Goal: Task Accomplishment & Management: Manage account settings

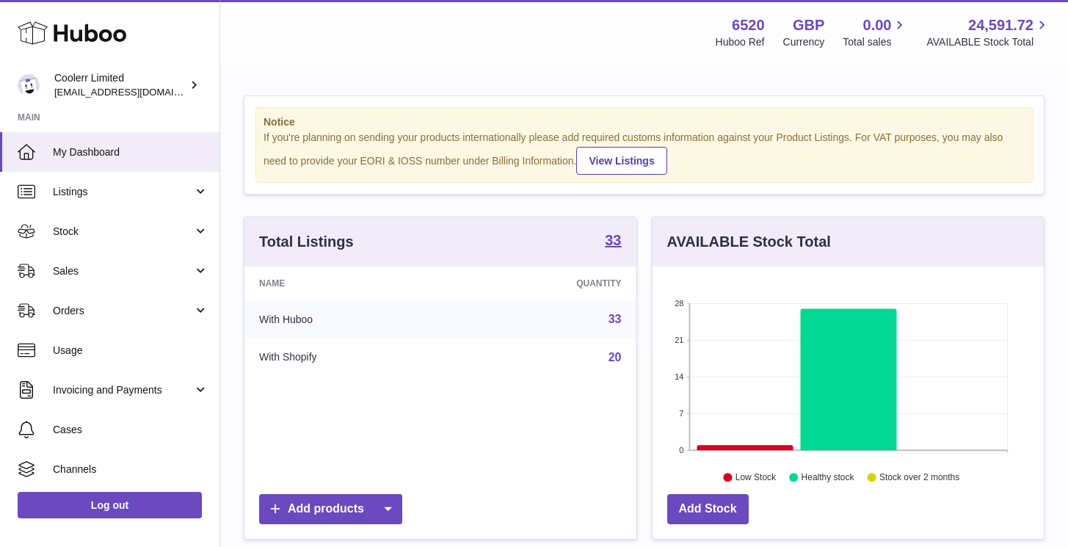
click at [464, 28] on div "Menu Huboo 6520 Huboo Ref GBP Currency 0.00 Total sales 24,591.72 AVAILABLE Sto…" at bounding box center [644, 32] width 812 height 34
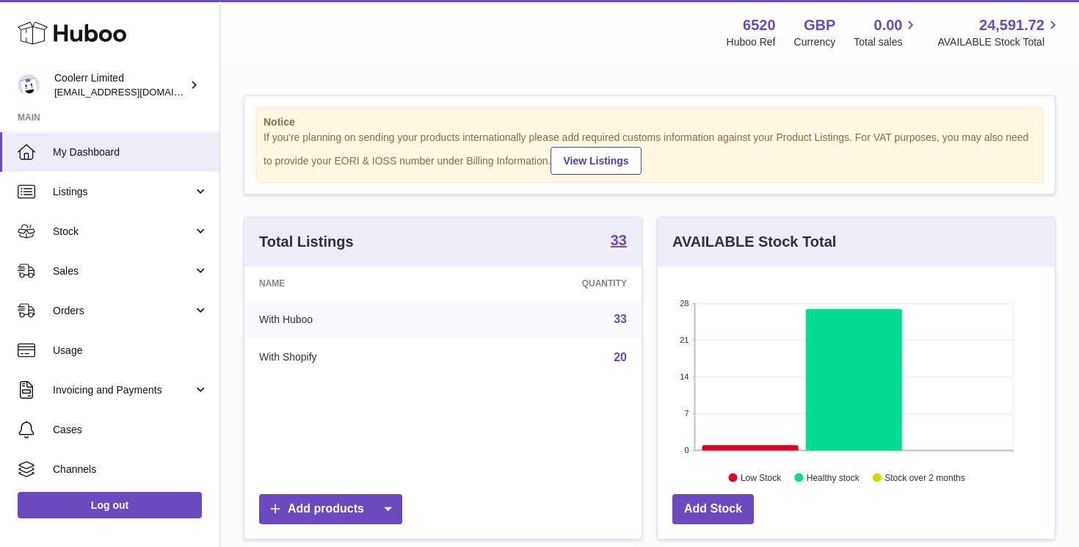
click at [522, 40] on div "Menu Huboo 6520 Huboo Ref GBP Currency 0.00 Total sales 24,591.72 AVAILABLE Sto…" at bounding box center [649, 32] width 823 height 34
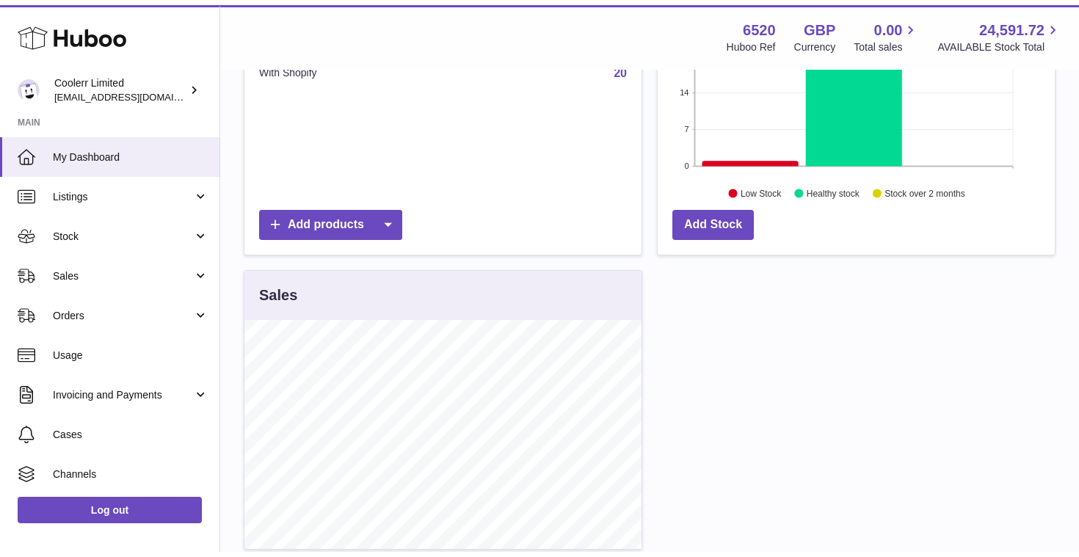
scroll to position [363, 0]
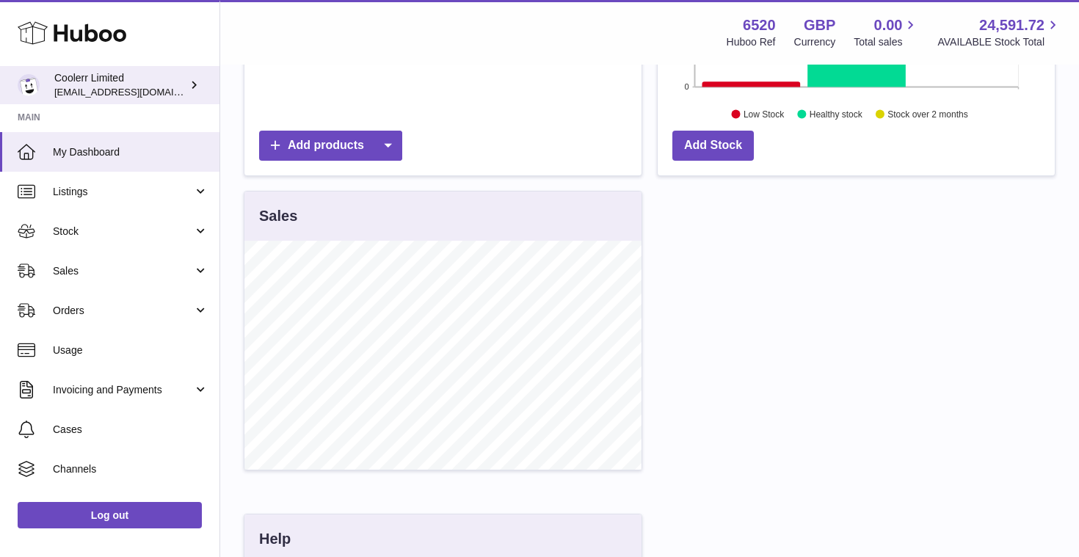
click at [159, 101] on link "Coolerr Limited alasdair.heath@coolerr.co" at bounding box center [109, 85] width 219 height 38
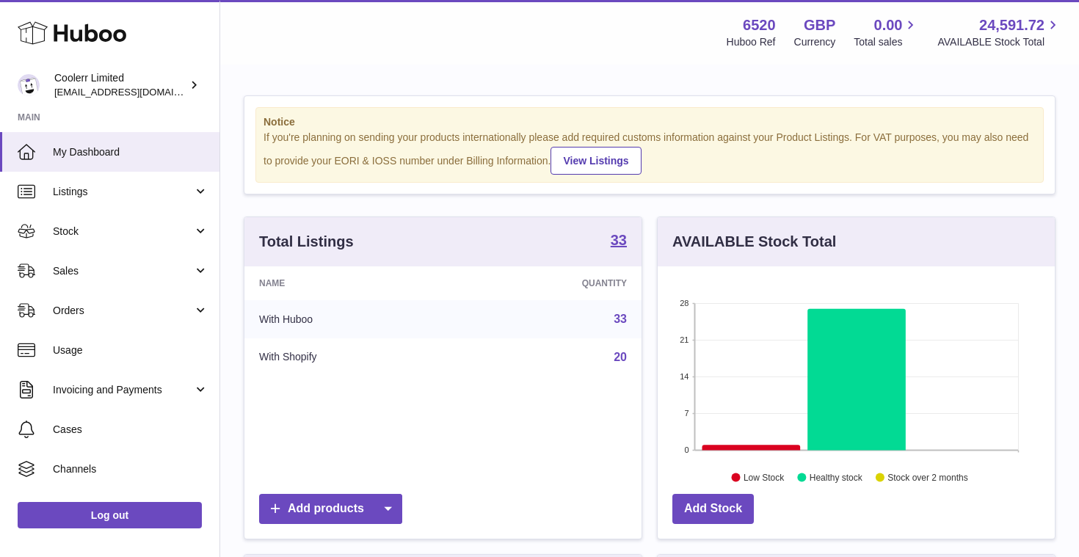
scroll to position [229, 397]
click at [368, 4] on div "Menu Huboo 6520 Huboo Ref GBP Currency 0.00 Total sales 24,591.72 AVAILABLE Sto…" at bounding box center [649, 32] width 858 height 65
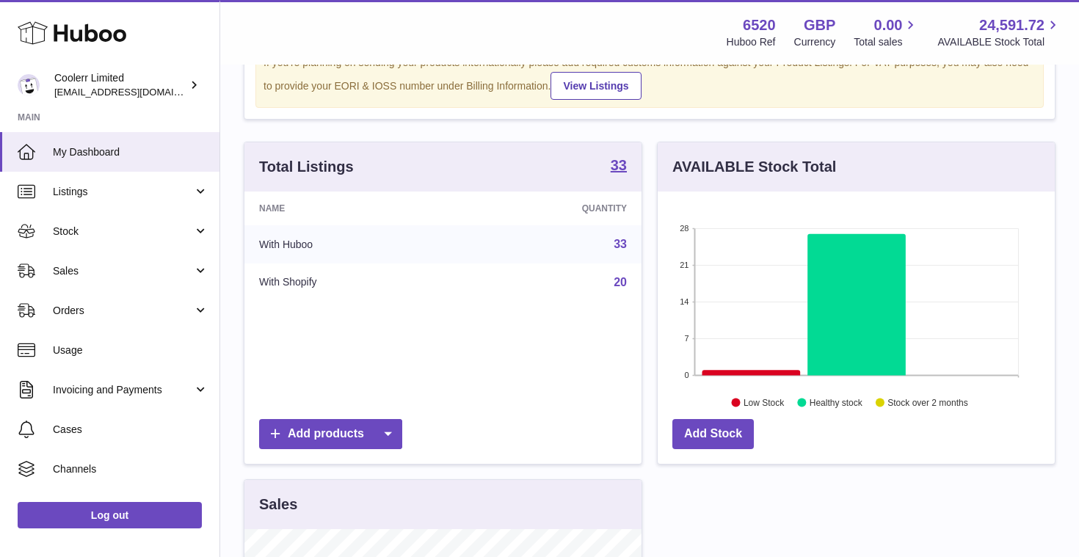
scroll to position [0, 0]
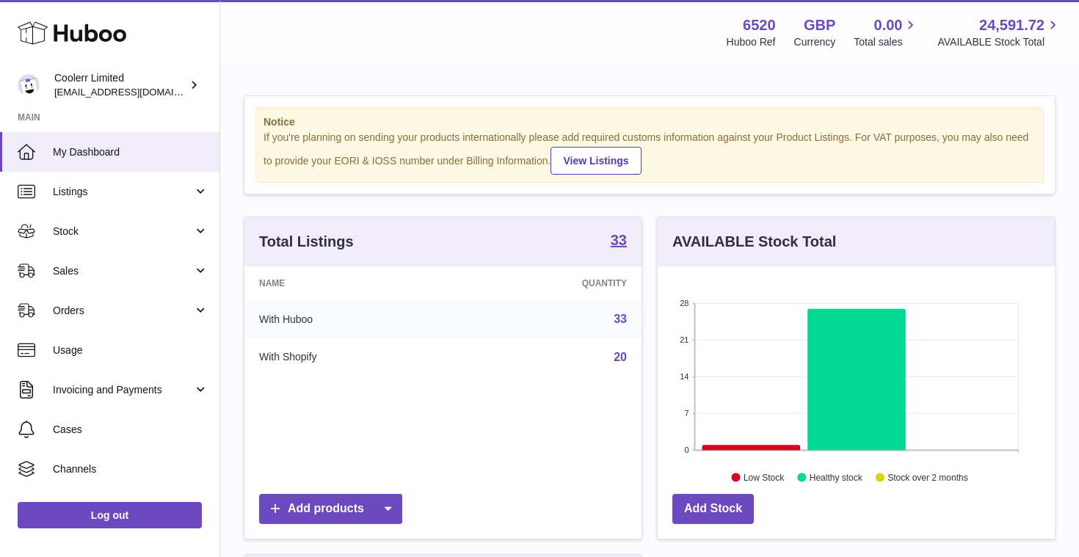
click at [288, 357] on td "With Shopify" at bounding box center [351, 357] width 214 height 38
click at [281, 328] on td "With Huboo" at bounding box center [351, 319] width 214 height 38
click at [288, 345] on td "With Shopify" at bounding box center [351, 357] width 214 height 38
click at [298, 367] on td "With Shopify" at bounding box center [351, 357] width 214 height 38
click at [298, 357] on td "With Shopify" at bounding box center [351, 357] width 214 height 38
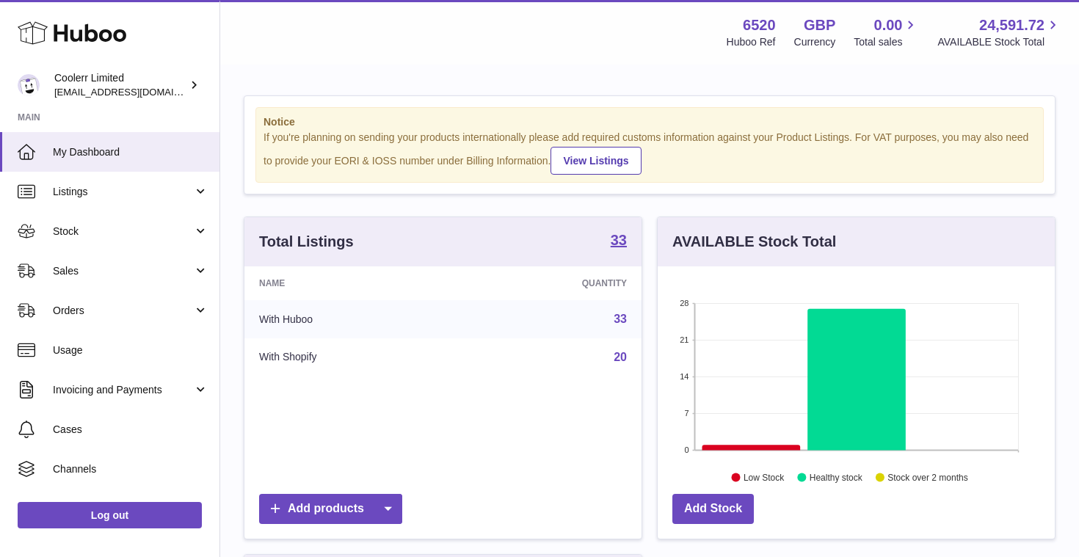
click at [622, 315] on link "33" at bounding box center [619, 319] width 13 height 12
click at [486, 29] on div "Menu Huboo 6520 Huboo Ref GBP Currency 0.00 Total sales 24,591.72 AVAILABLE Sto…" at bounding box center [649, 32] width 823 height 34
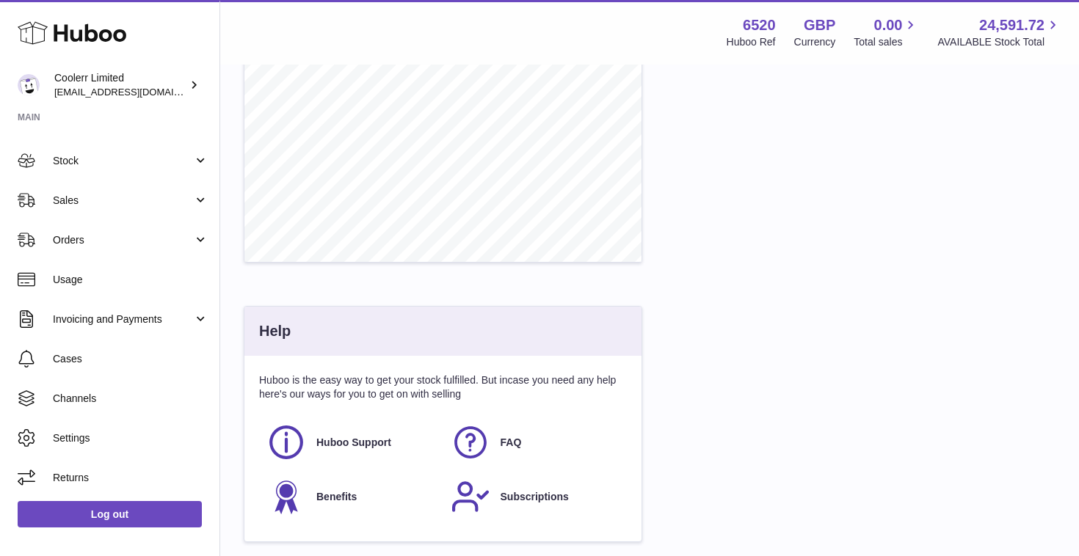
scroll to position [687, 0]
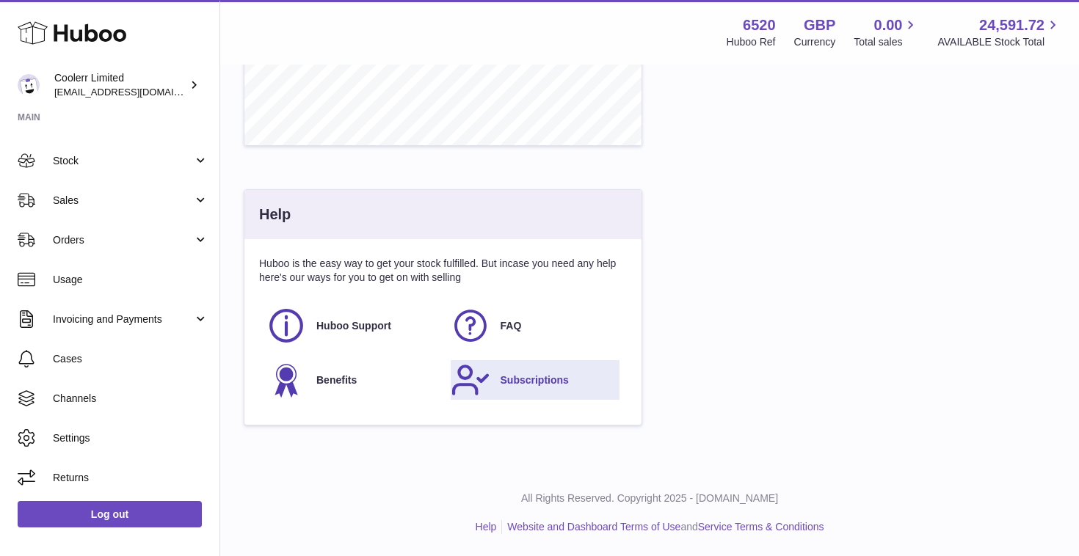
click at [550, 376] on span "Subscriptions" at bounding box center [534, 380] width 68 height 14
click at [500, 369] on link "Subscriptions" at bounding box center [534, 380] width 169 height 40
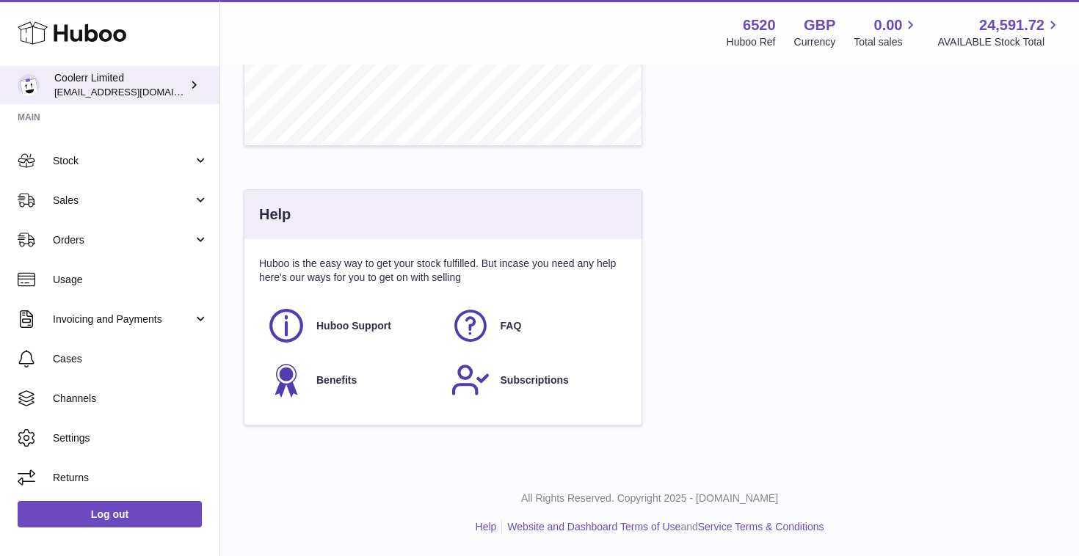
click at [182, 90] on div "Coolerr Limited alasdair.heath@coolerr.co" at bounding box center [120, 85] width 132 height 28
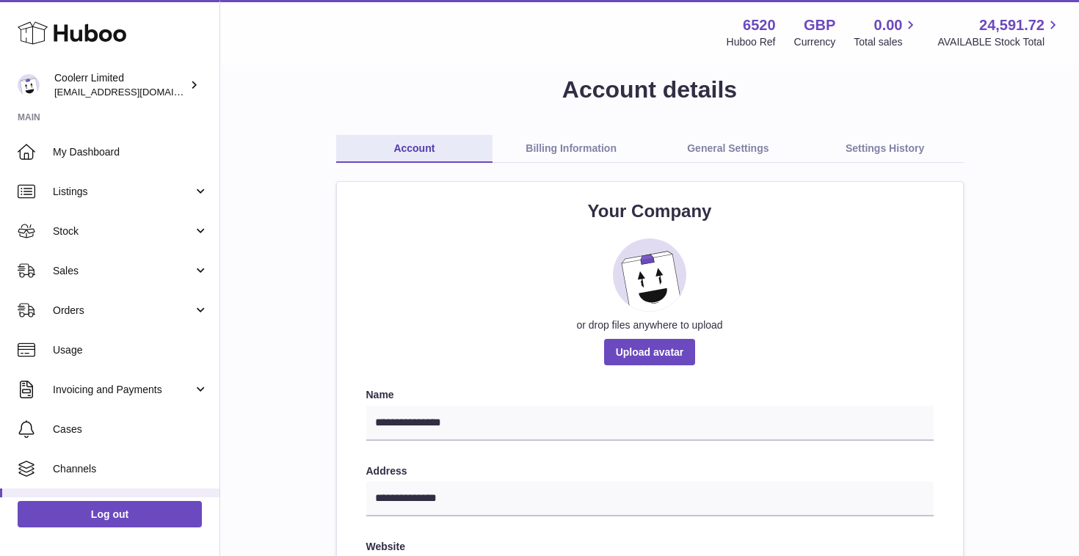
scroll to position [65, 0]
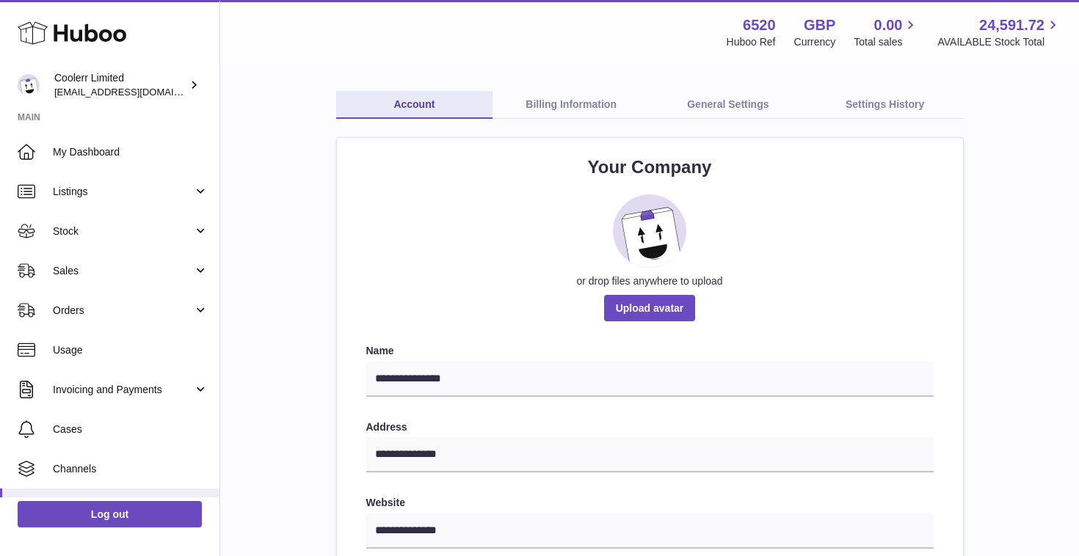
click at [584, 104] on link "Billing Information" at bounding box center [570, 105] width 157 height 28
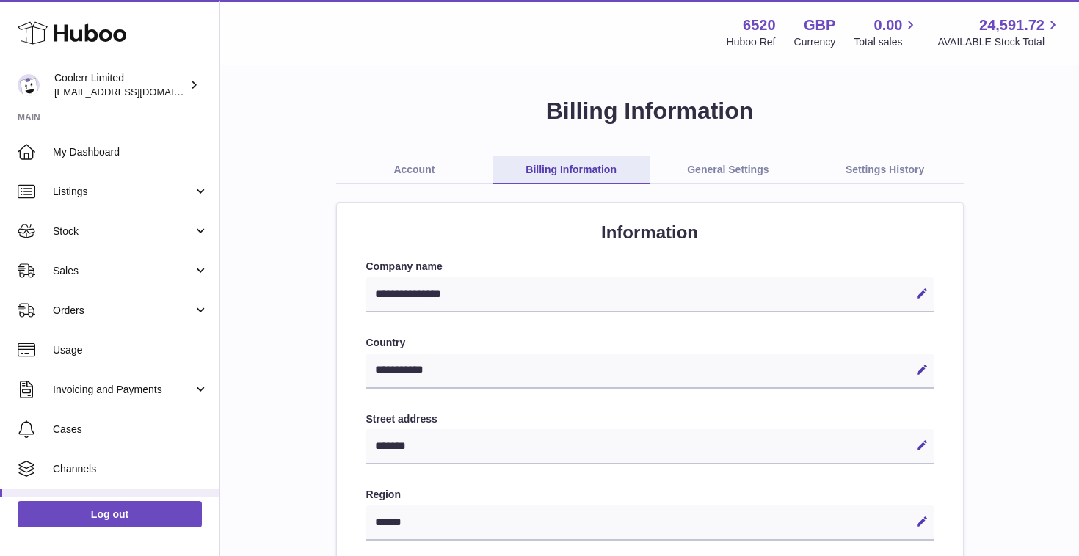
select select "**"
click at [740, 161] on link "General Settings" at bounding box center [727, 170] width 157 height 28
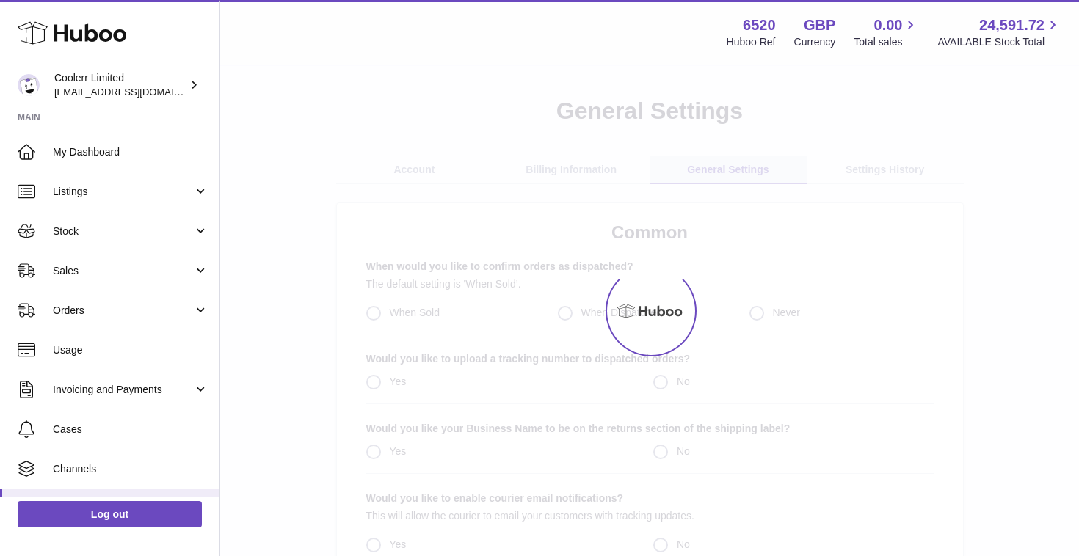
click at [740, 169] on div "Menu Huboo 6520 Huboo Ref GBP Currency 0.00 Total sales 24,591.72 AVAILABLE Sto…" at bounding box center [649, 339] width 858 height 678
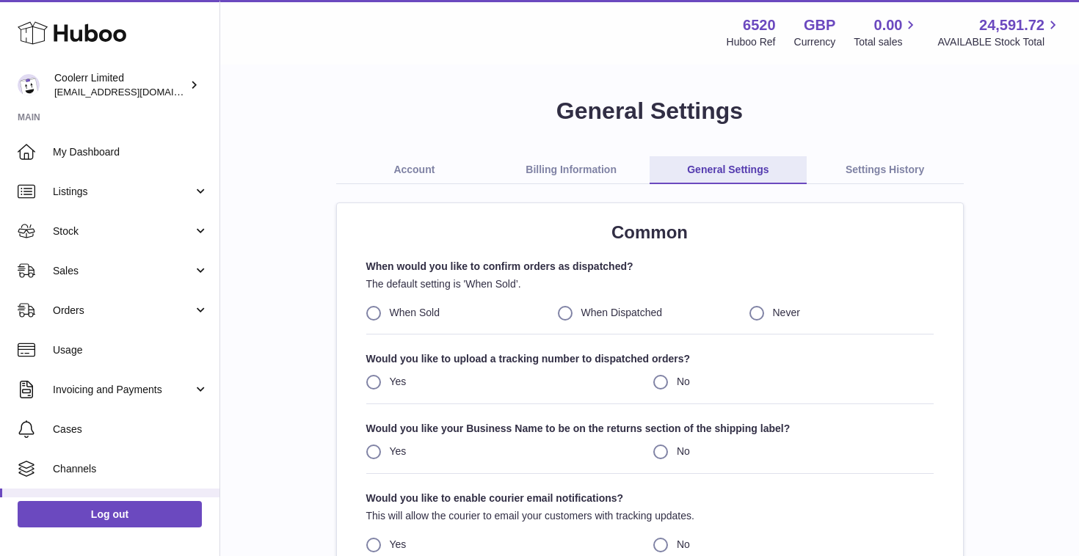
click at [883, 158] on link "Settings History" at bounding box center [884, 170] width 157 height 28
click at [883, 164] on link "Settings History" at bounding box center [884, 170] width 157 height 28
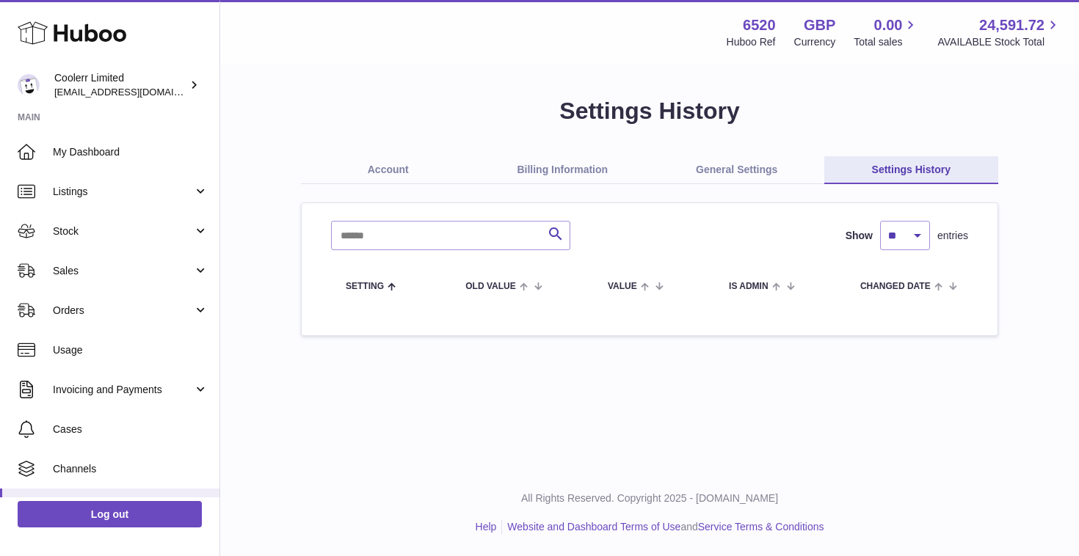
click at [360, 175] on link "Account" at bounding box center [388, 170] width 175 height 28
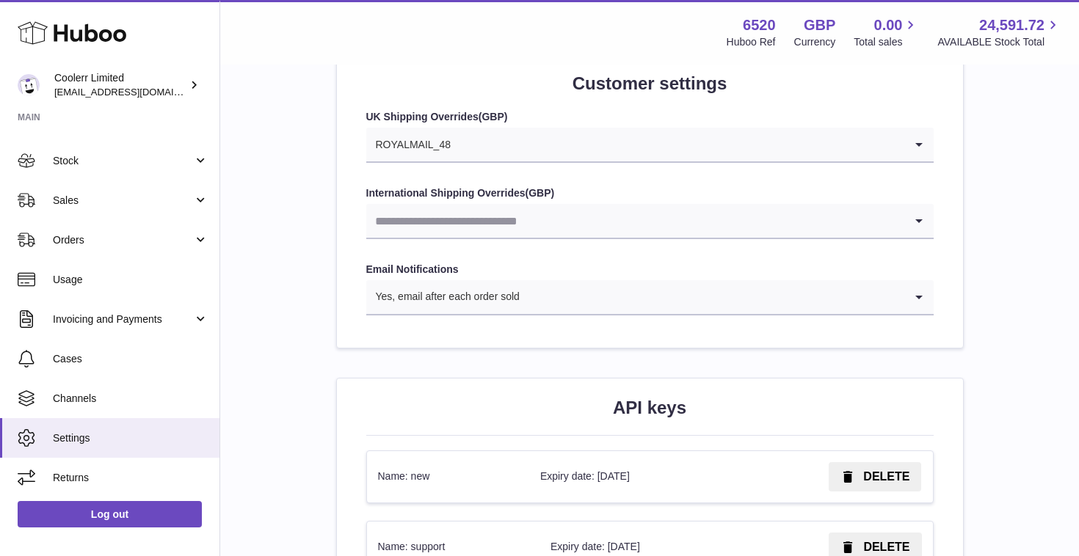
scroll to position [1461, 0]
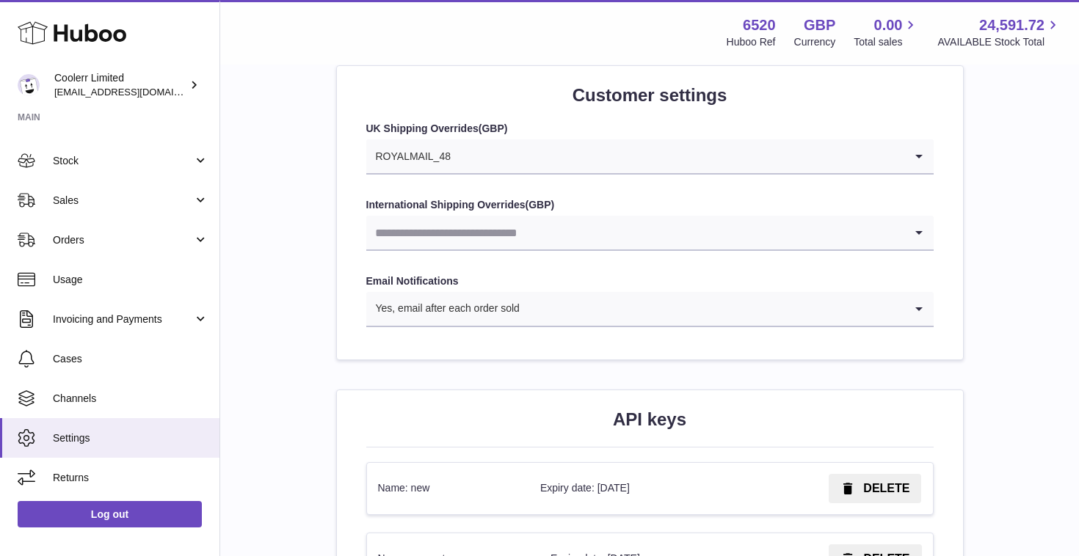
click at [801, 171] on input "Search for option" at bounding box center [677, 156] width 453 height 34
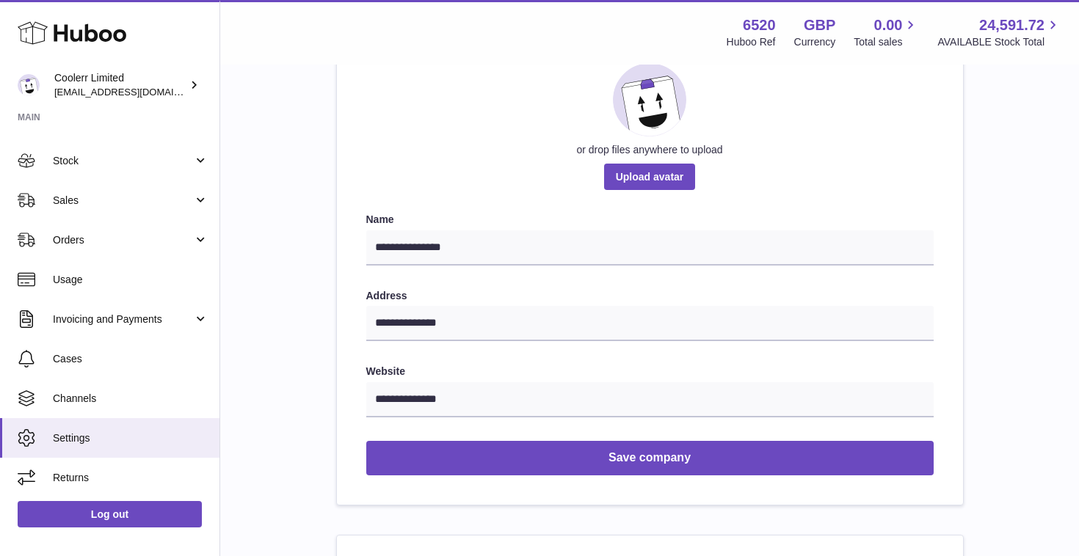
scroll to position [175, 0]
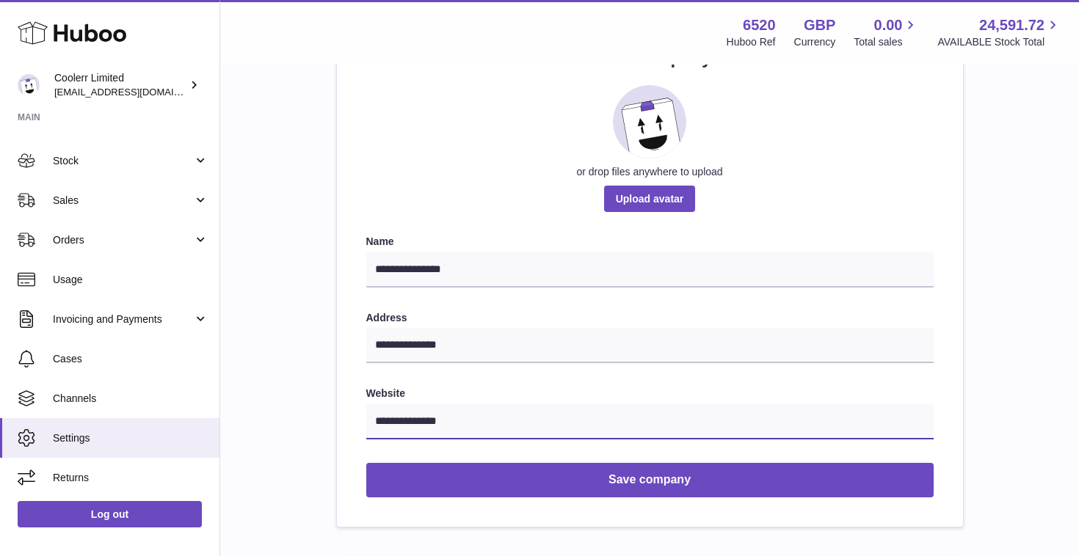
click at [537, 431] on input "**********" at bounding box center [649, 421] width 567 height 35
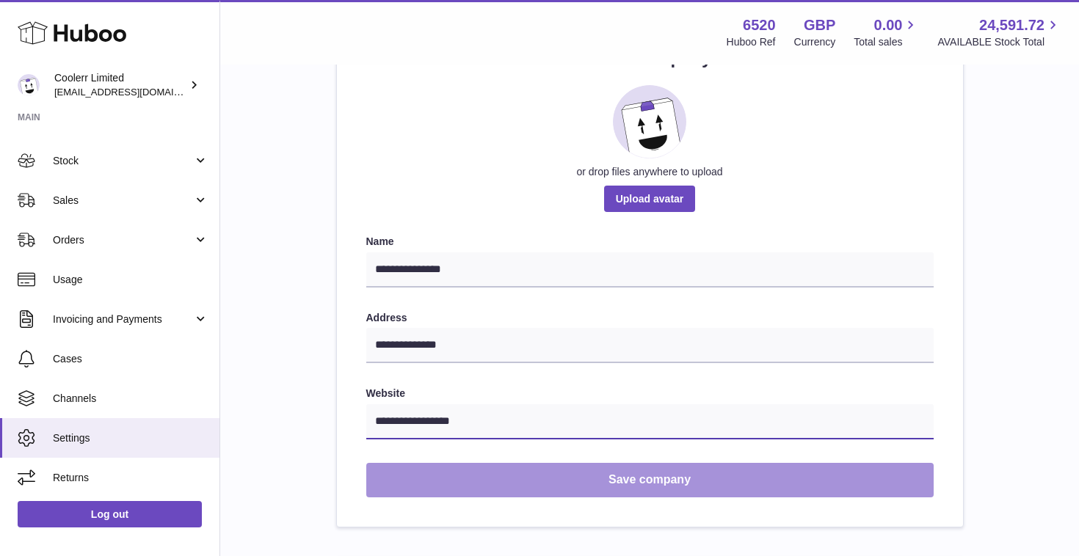
type input "**********"
click at [680, 481] on button "Save company" at bounding box center [649, 480] width 567 height 34
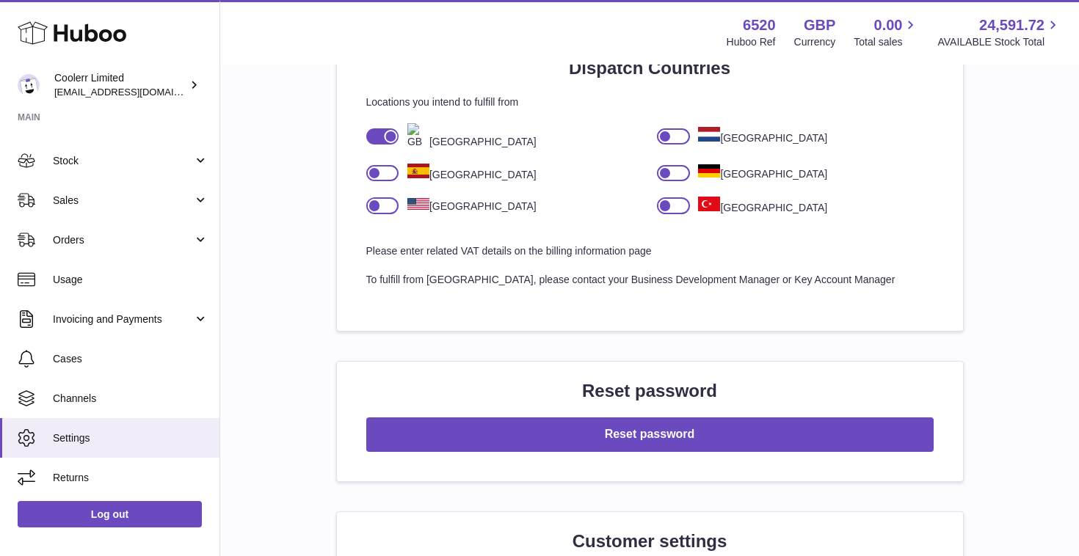
scroll to position [0, 0]
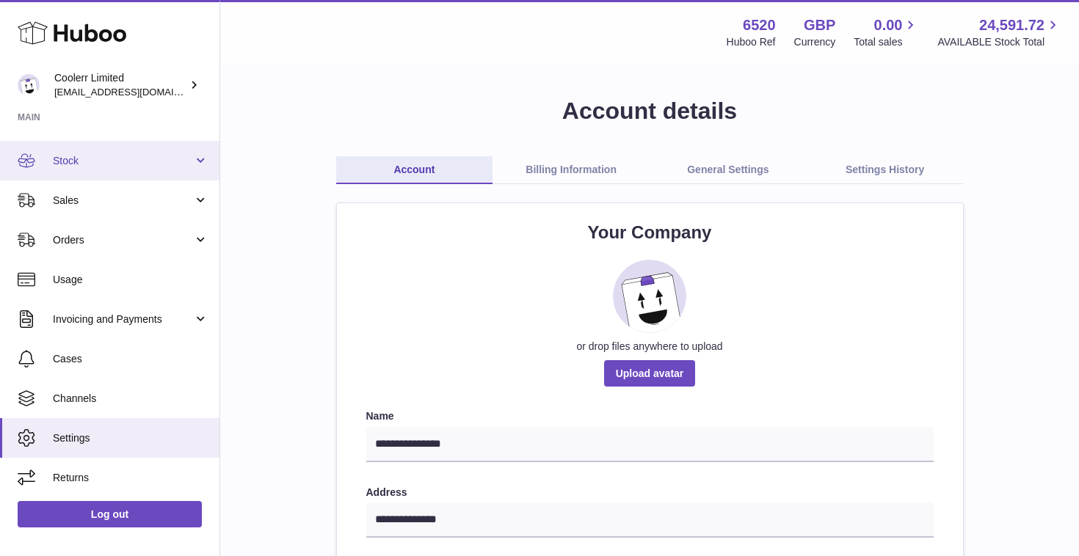
click at [207, 169] on link "Stock" at bounding box center [109, 161] width 219 height 40
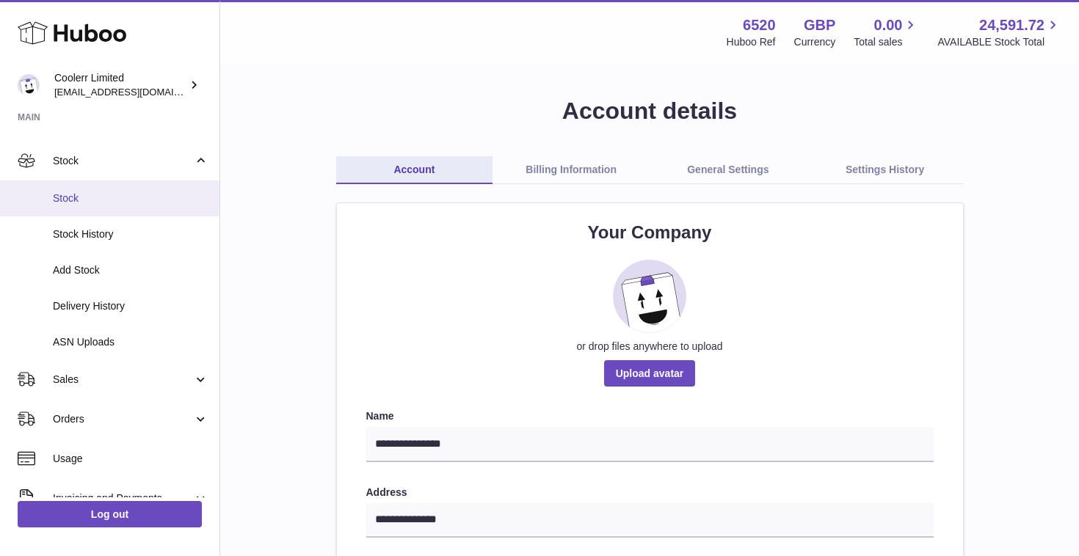
click at [83, 197] on span "Stock" at bounding box center [131, 198] width 156 height 14
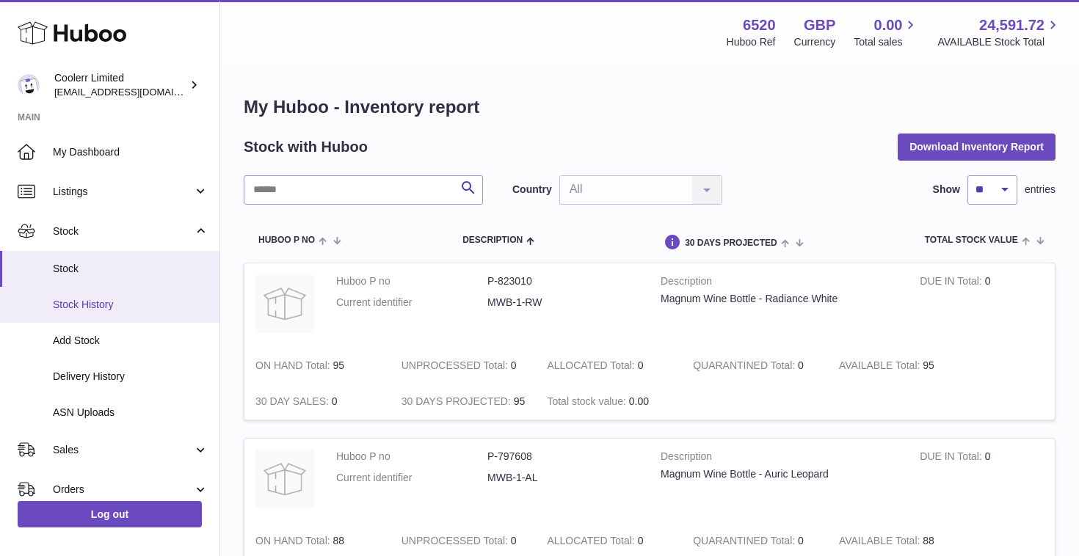
click at [76, 308] on span "Stock History" at bounding box center [131, 305] width 156 height 14
